Goal: Communication & Community: Answer question/provide support

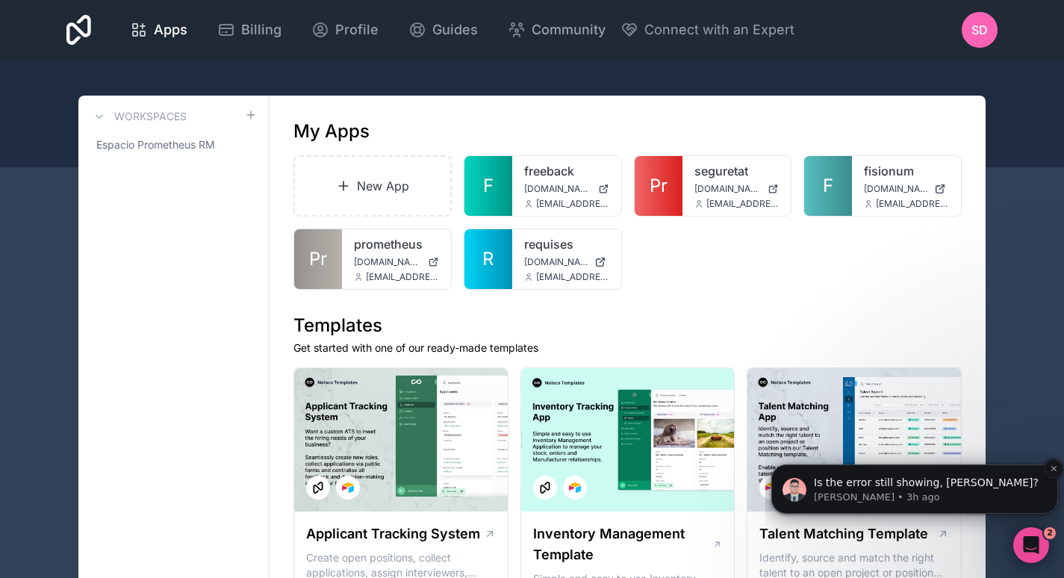
scroll to position [1155, 0]
click at [903, 494] on p "[PERSON_NAME] • 3h ago" at bounding box center [926, 497] width 225 height 13
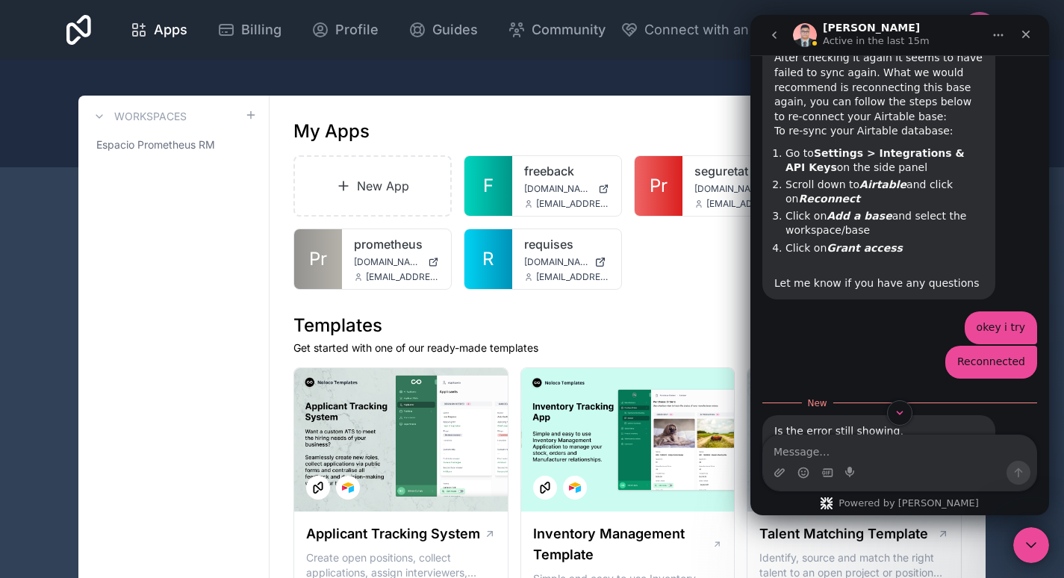
scroll to position [1180, 0]
click at [882, 446] on textarea "Message…" at bounding box center [899, 447] width 273 height 25
type textarea "I didn't recived moremails"
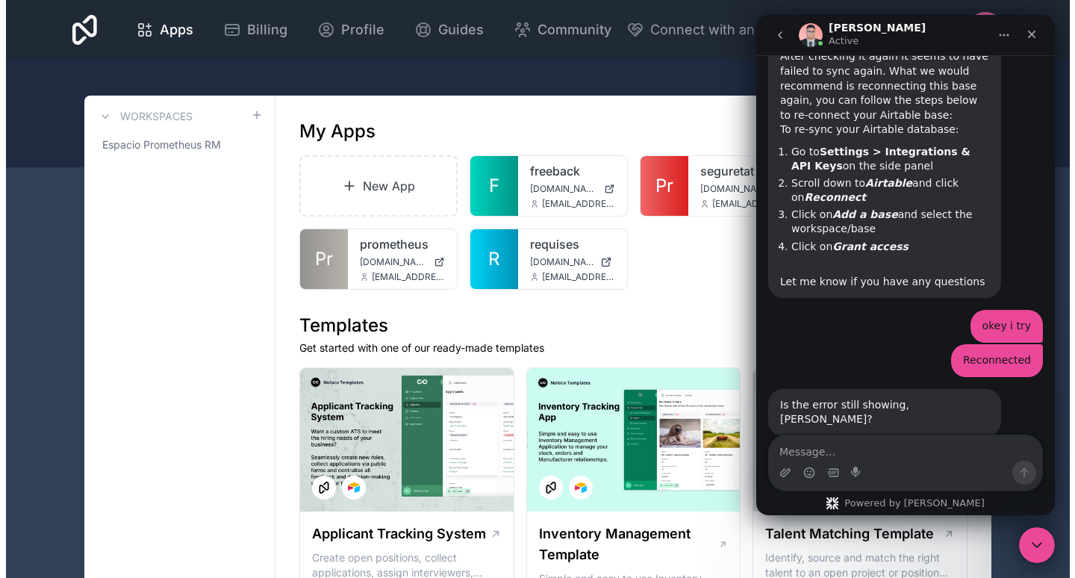
scroll to position [1200, 0]
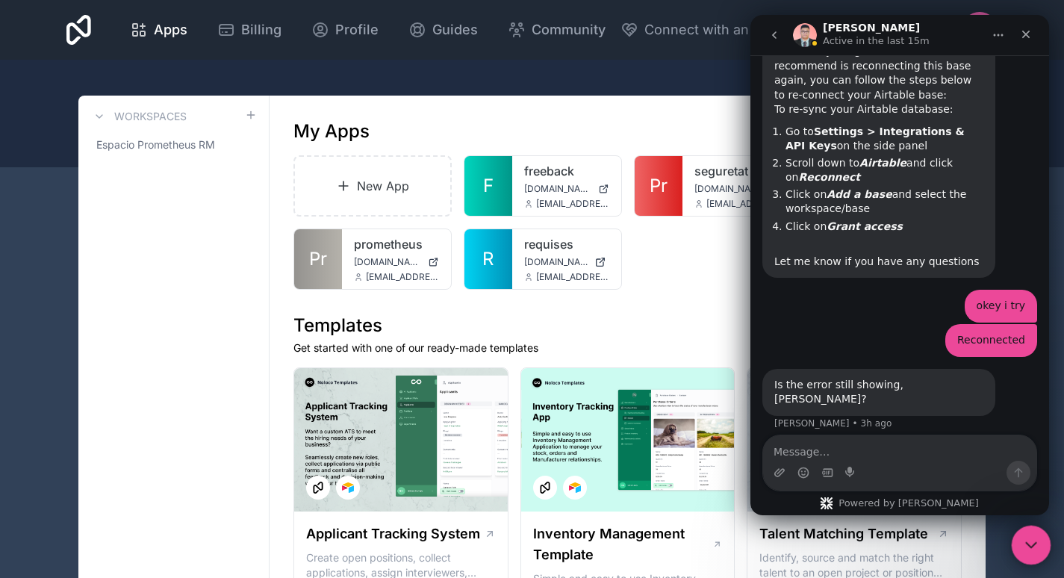
click at [1023, 535] on icon "Close Intercom Messenger" at bounding box center [1029, 543] width 18 height 18
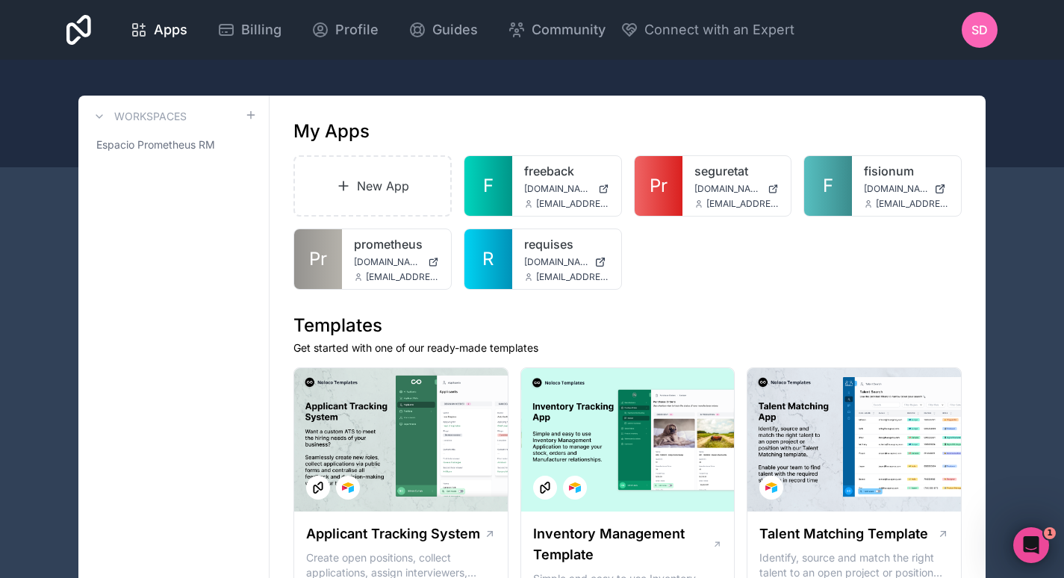
click at [975, 24] on span "SD" at bounding box center [979, 30] width 16 height 18
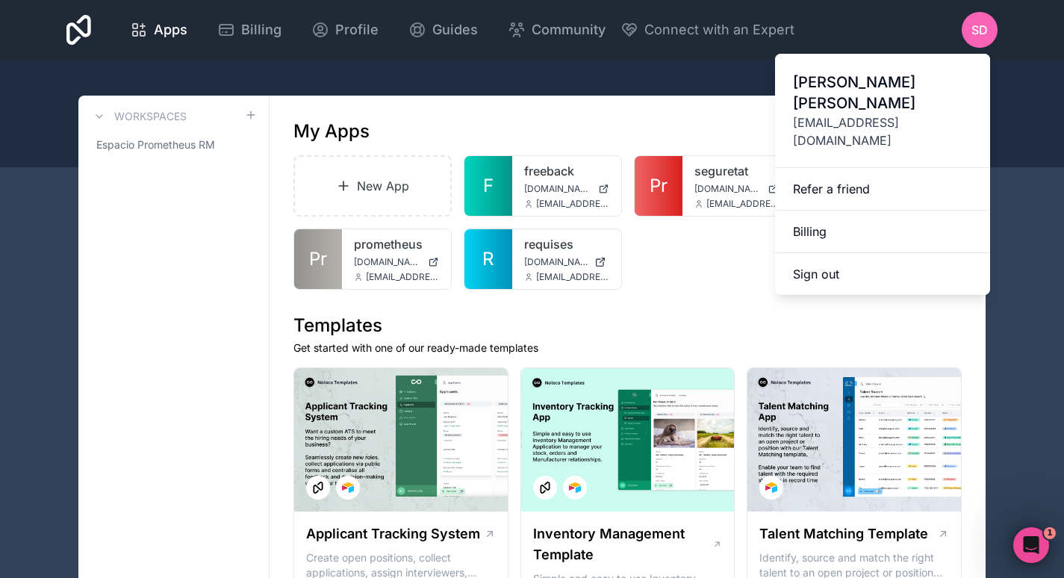
click at [863, 253] on button "Sign out" at bounding box center [882, 274] width 215 height 42
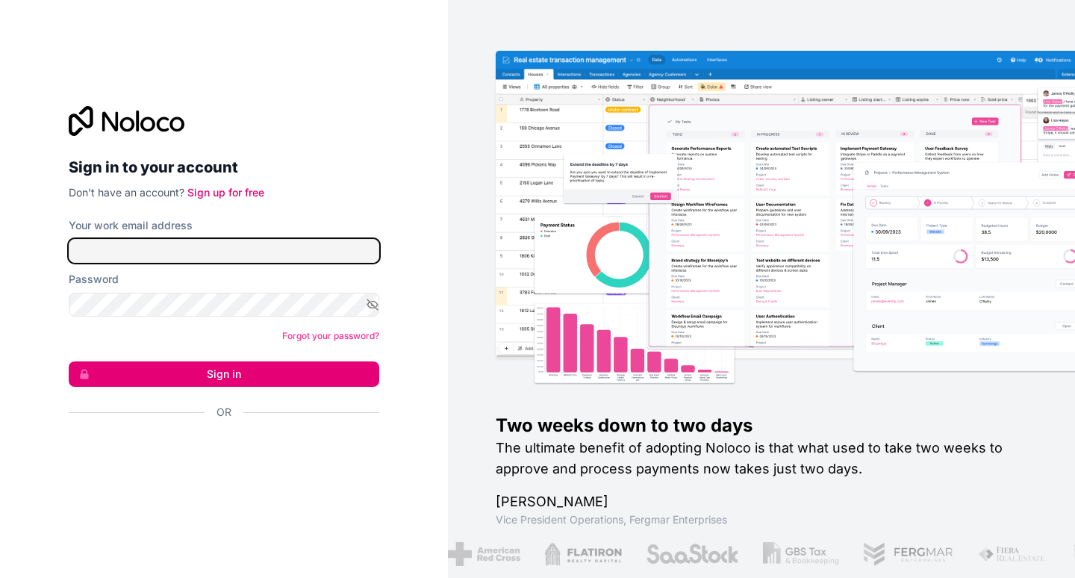
type input "[EMAIL_ADDRESS][DOMAIN_NAME]"
